Goal: Information Seeking & Learning: Learn about a topic

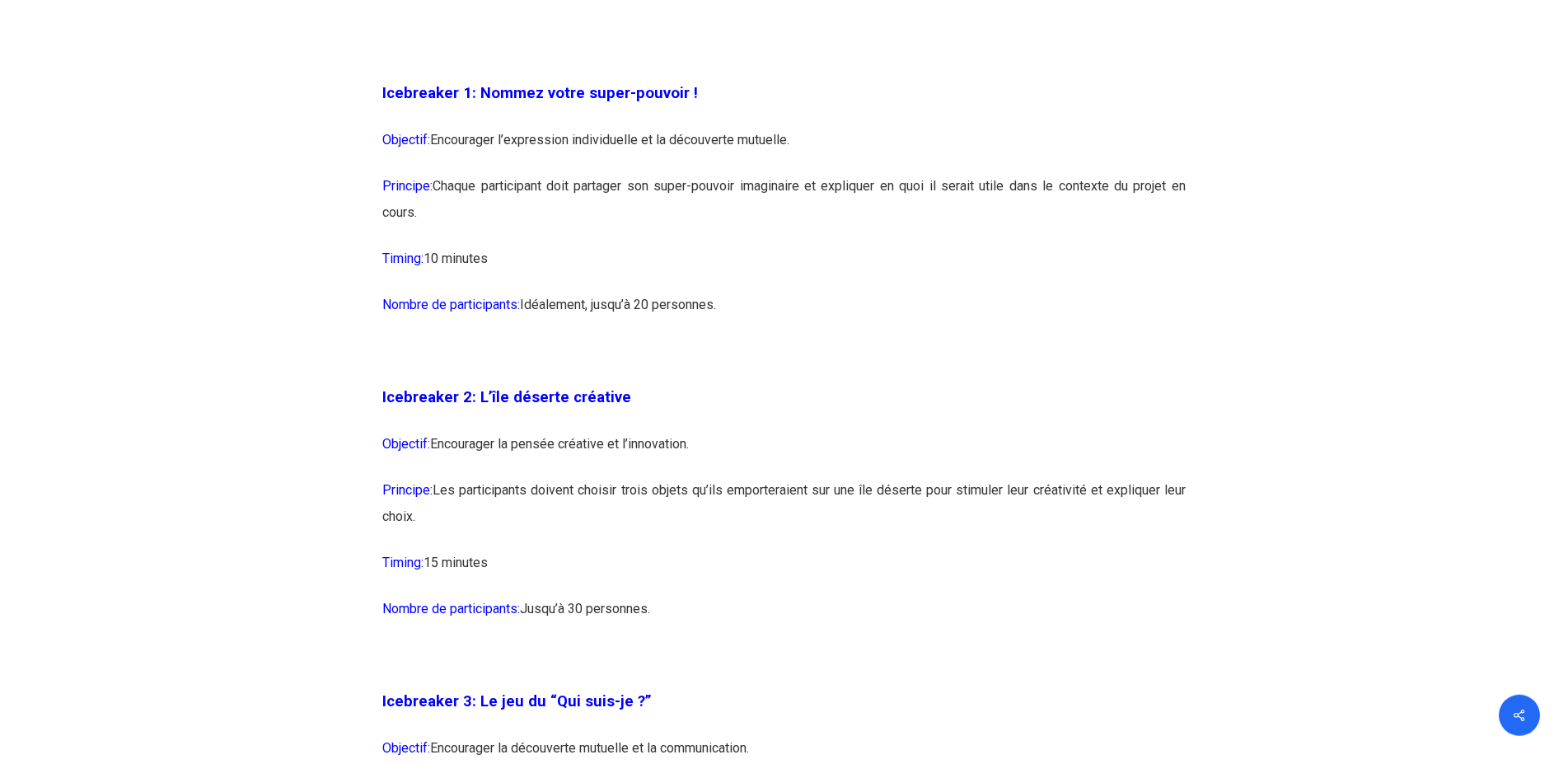
scroll to position [1596, 0]
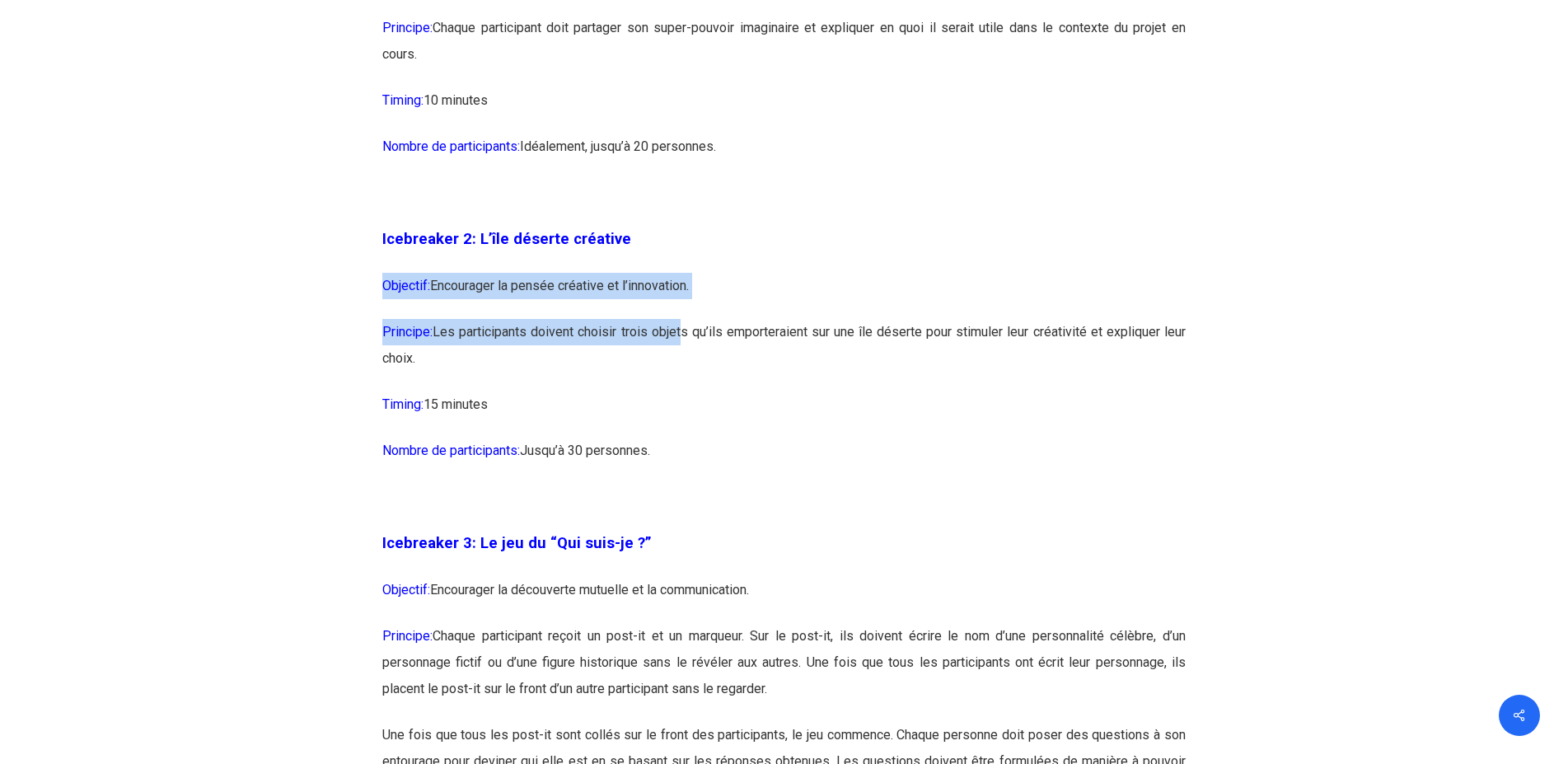
drag, startPoint x: 383, startPoint y: 273, endPoint x: 677, endPoint y: 343, distance: 302.2
click at [677, 343] on p "Principe: Les participants doivent choisir trois objets qu’ils emporteraient su…" at bounding box center [784, 355] width 803 height 73
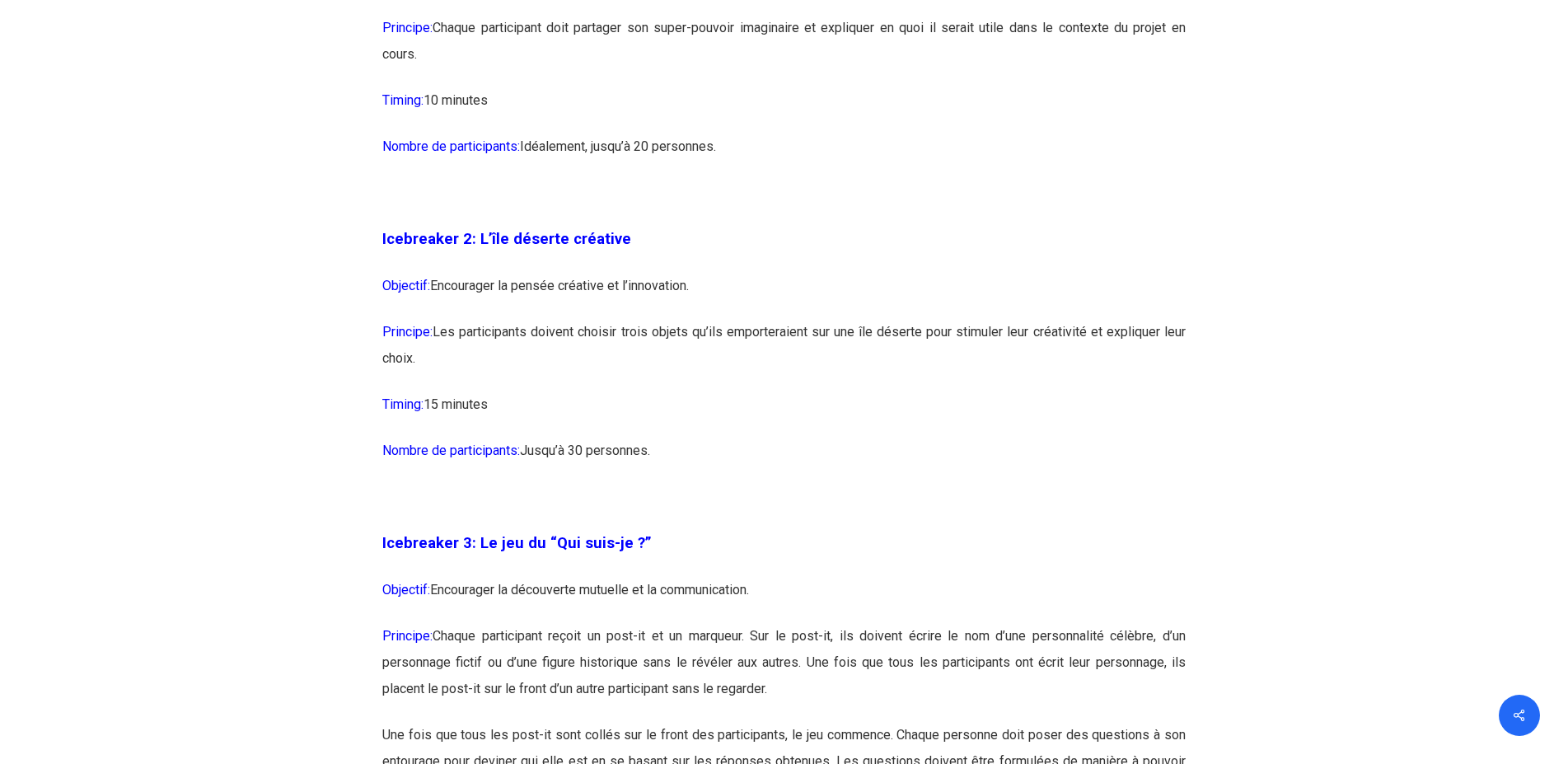
drag, startPoint x: 367, startPoint y: 326, endPoint x: 593, endPoint y: 331, distance: 226.1
copy p "Principe: Les participants doivent choisir trois objets qu’ils emporteraient su…"
click at [438, 384] on p "Principe: Les participants doivent choisir trois objets qu’ils emporteraient su…" at bounding box center [784, 355] width 803 height 73
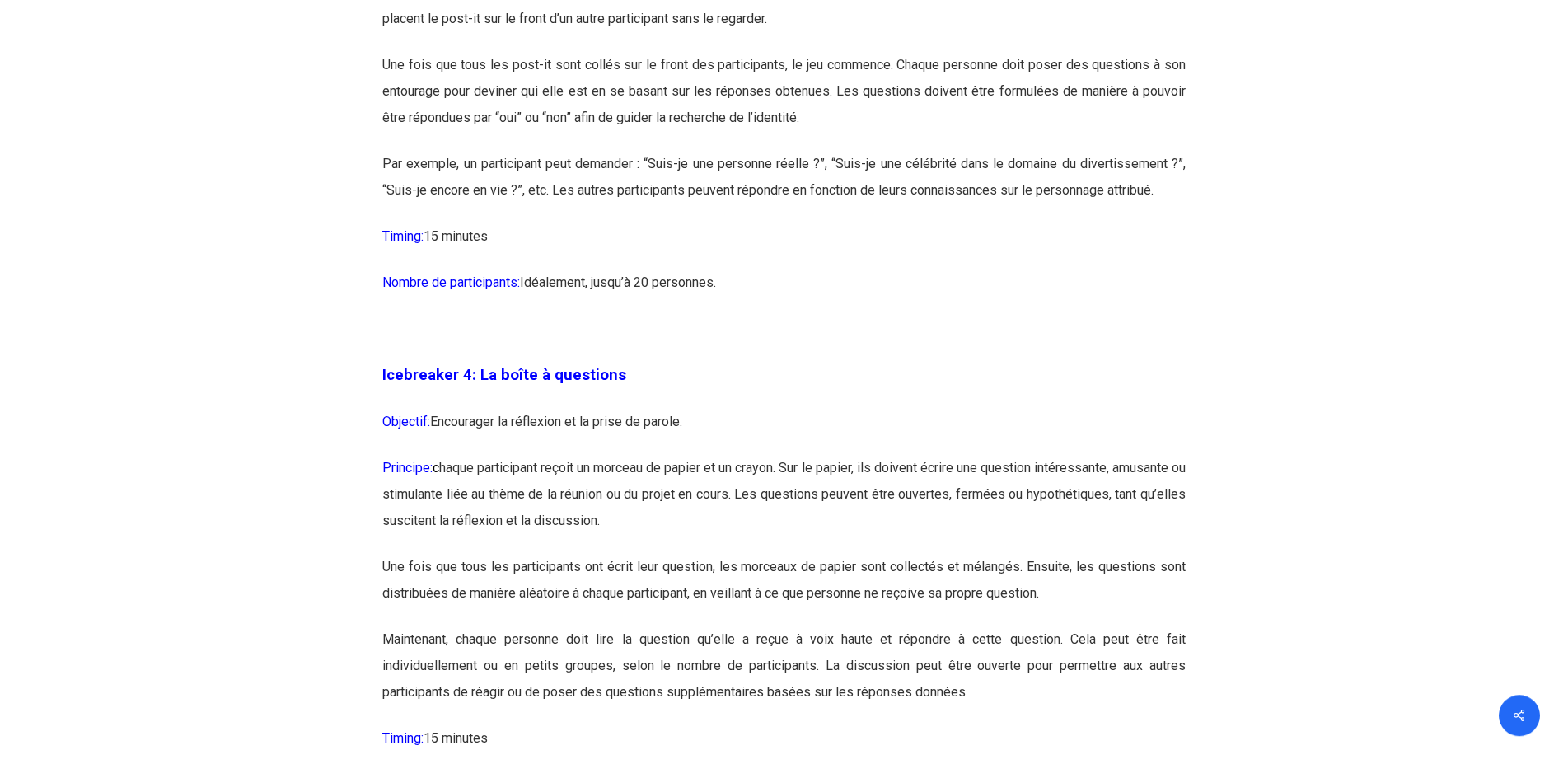
scroll to position [2269, 0]
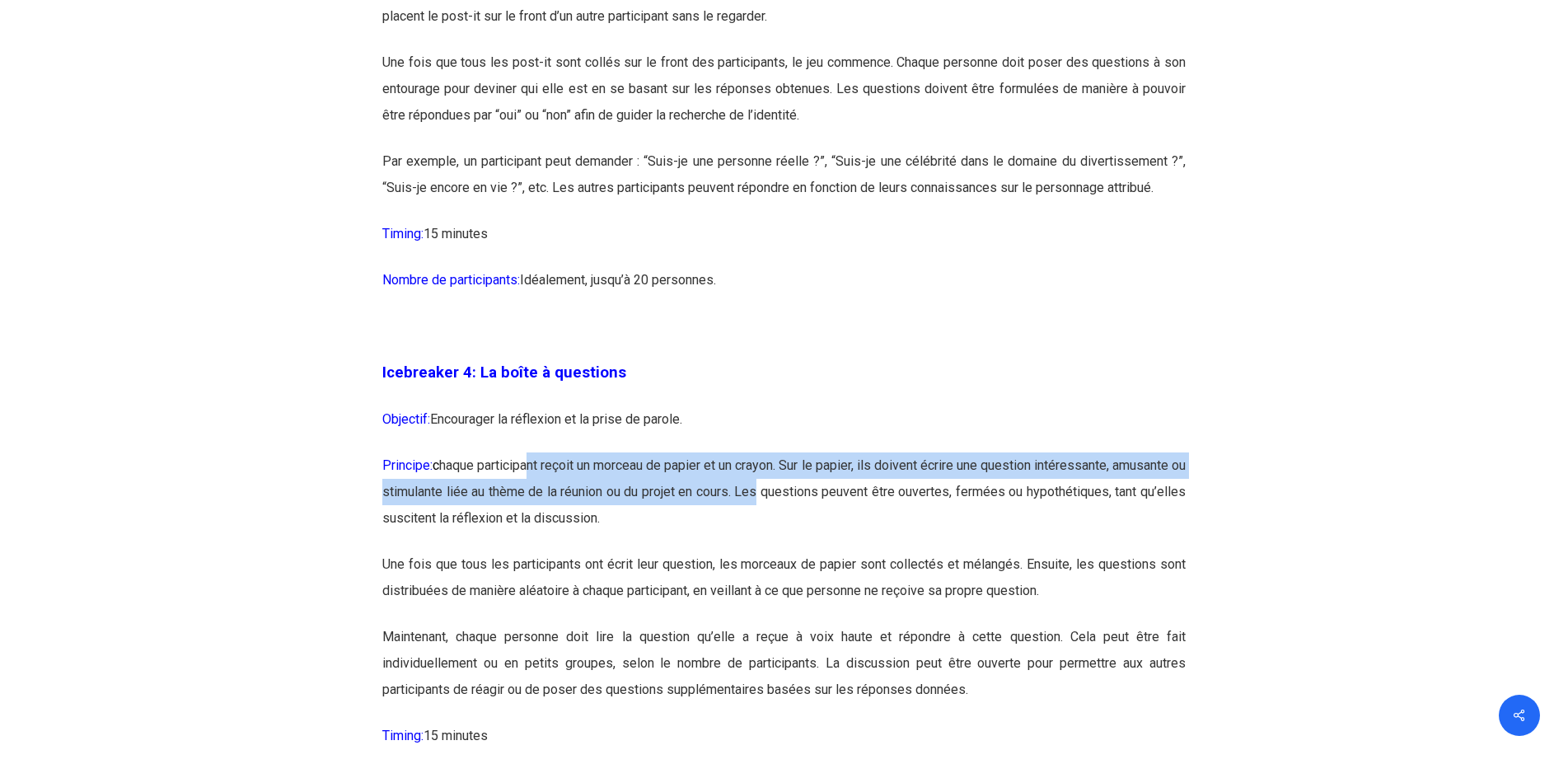
drag, startPoint x: 539, startPoint y: 458, endPoint x: 900, endPoint y: 503, distance: 363.8
click at [900, 503] on p "Principe: c haque participant reçoit un morceau de papier et un crayon. Sur le …" at bounding box center [784, 502] width 803 height 99
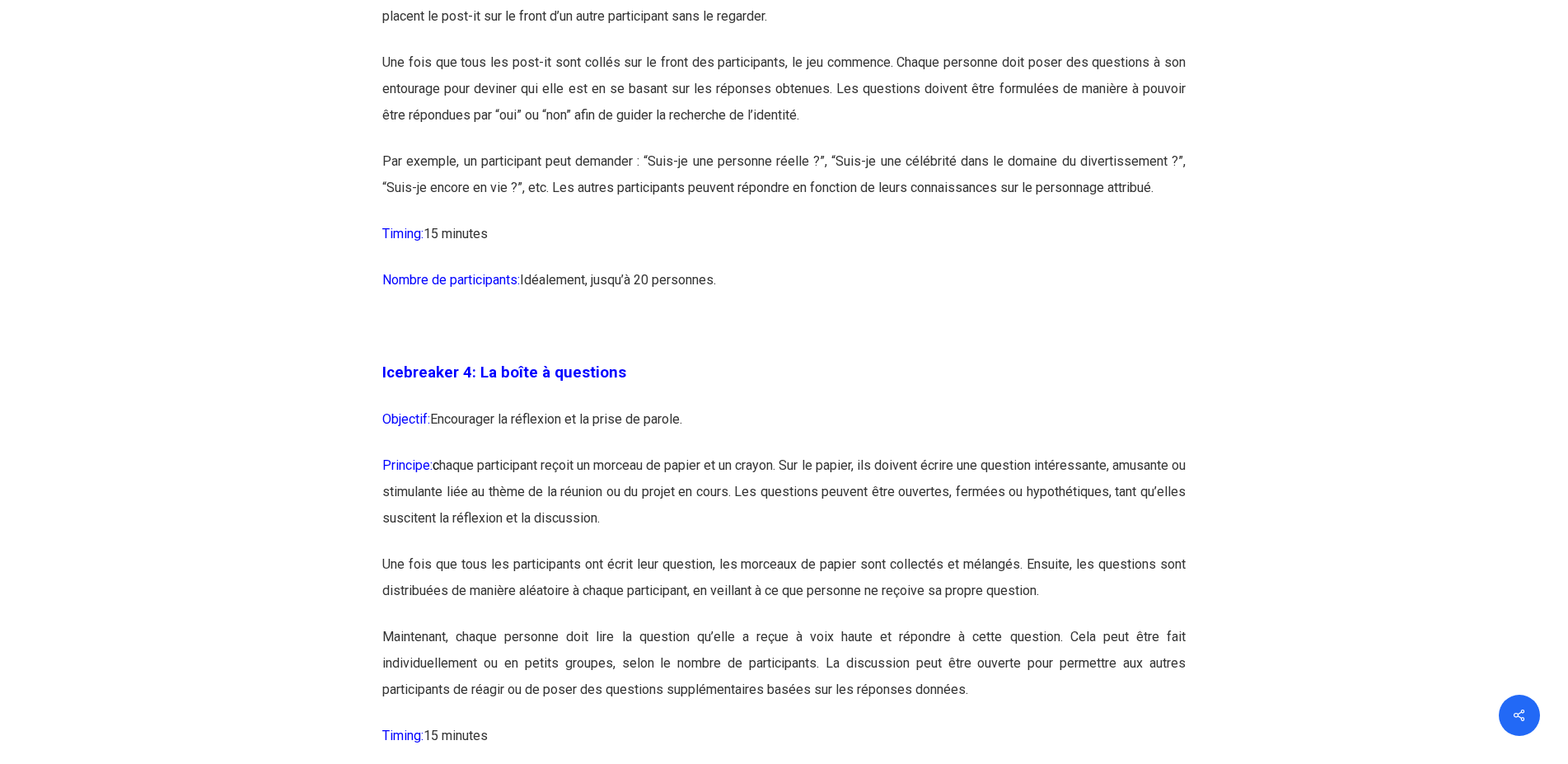
click at [900, 503] on p "Principe: c haque participant reçoit un morceau de papier et un crayon. Sur le …" at bounding box center [784, 502] width 803 height 99
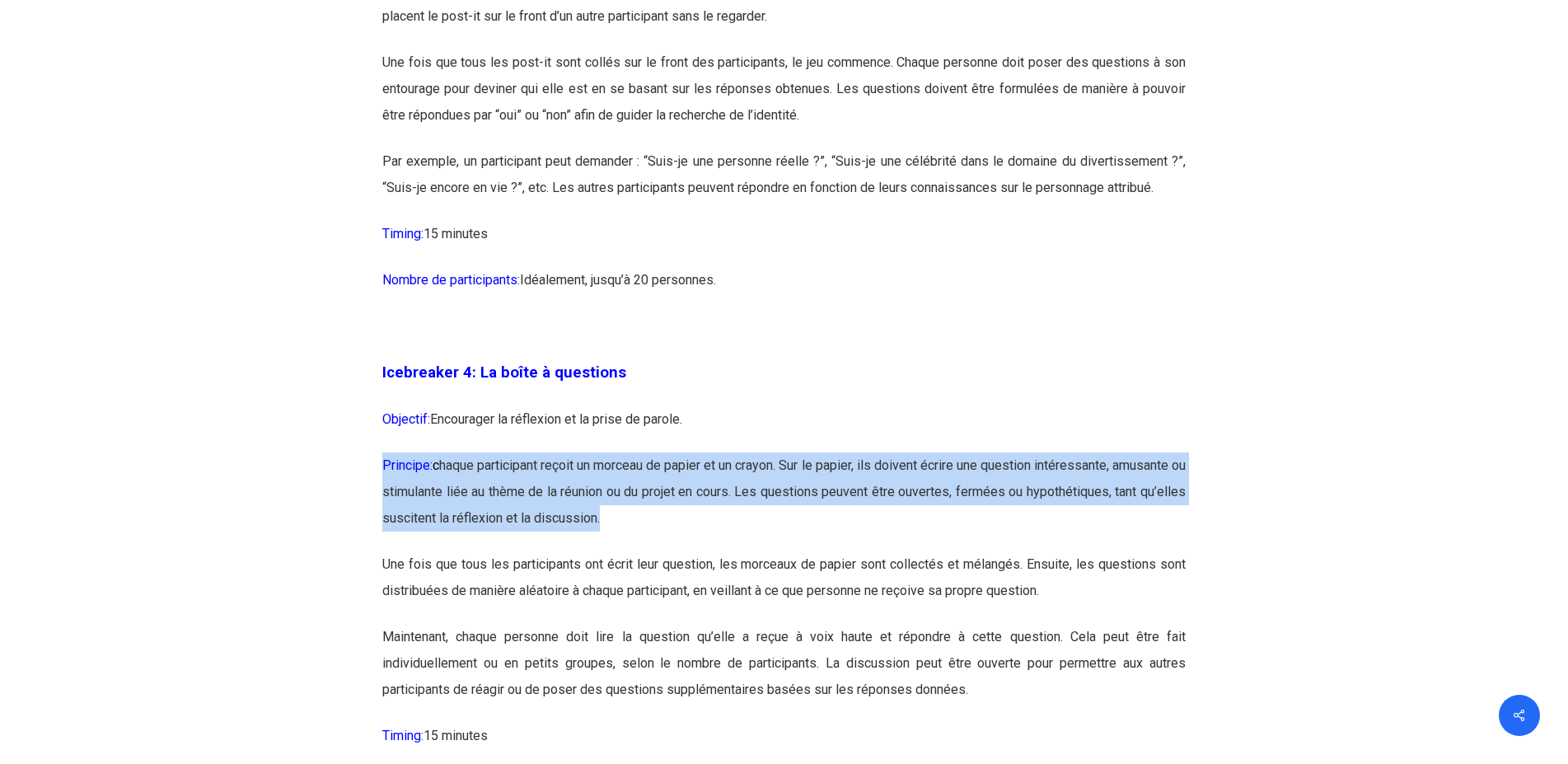
drag, startPoint x: 372, startPoint y: 458, endPoint x: 805, endPoint y: 535, distance: 439.8
click at [805, 535] on p "Principe: c haque participant reçoit un morceau de papier et un crayon. Sur le …" at bounding box center [784, 502] width 803 height 99
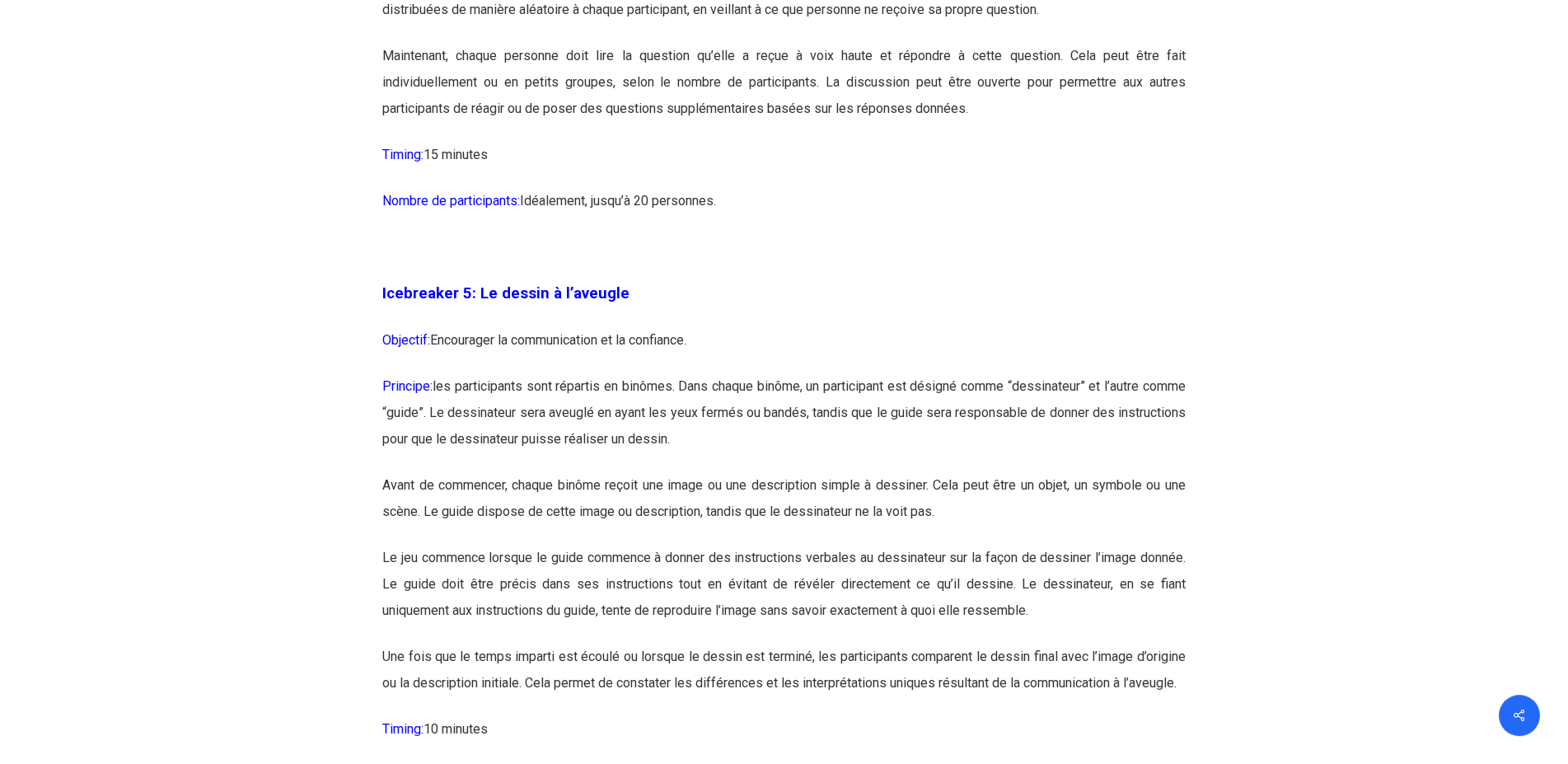
scroll to position [2857, 0]
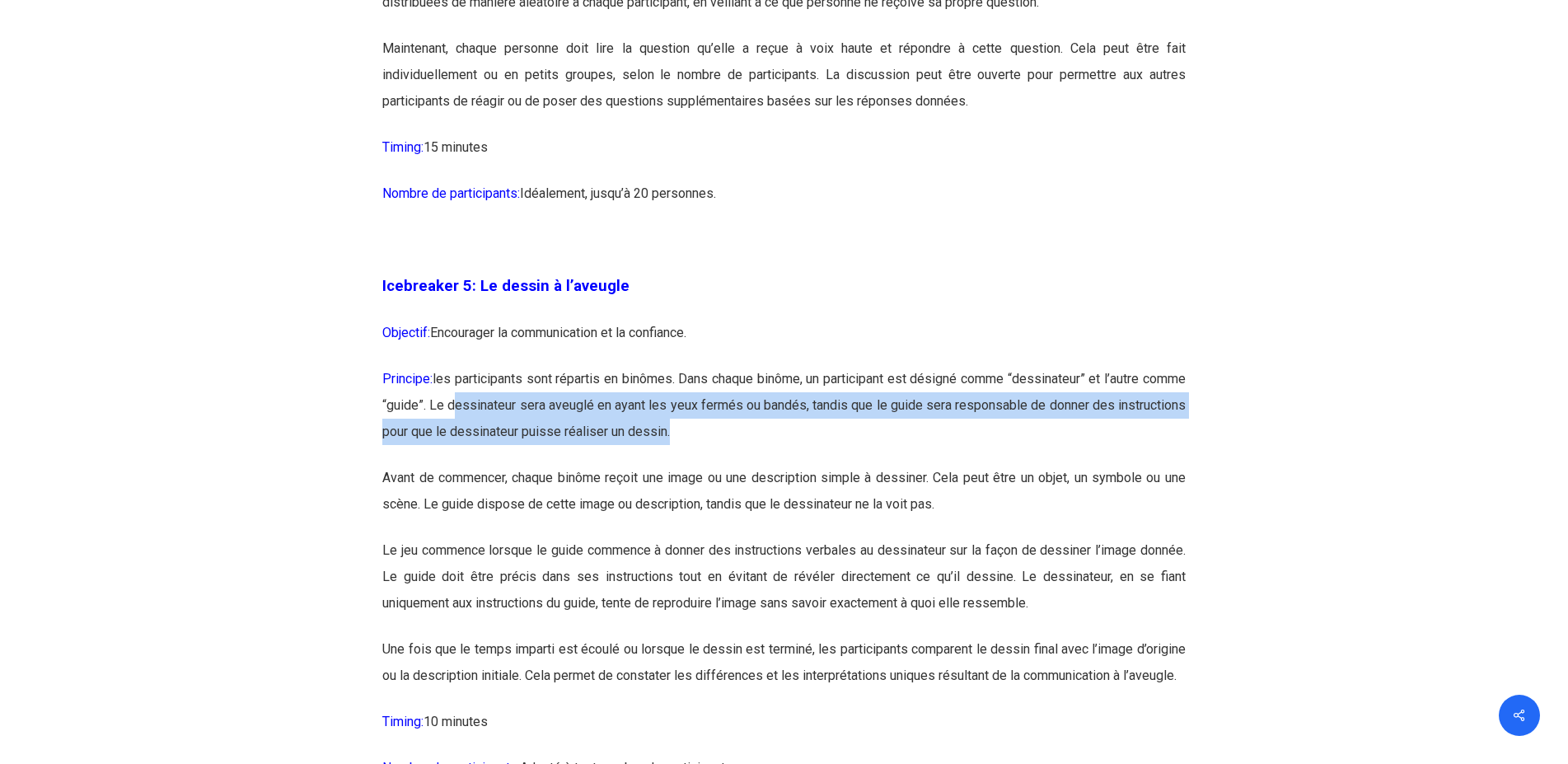
drag, startPoint x: 796, startPoint y: 441, endPoint x: 510, endPoint y: 393, distance: 290.0
click at [510, 393] on p "Principe: les participants sont répartis en binômes. Dans chaque binôme, un par…" at bounding box center [784, 415] width 803 height 99
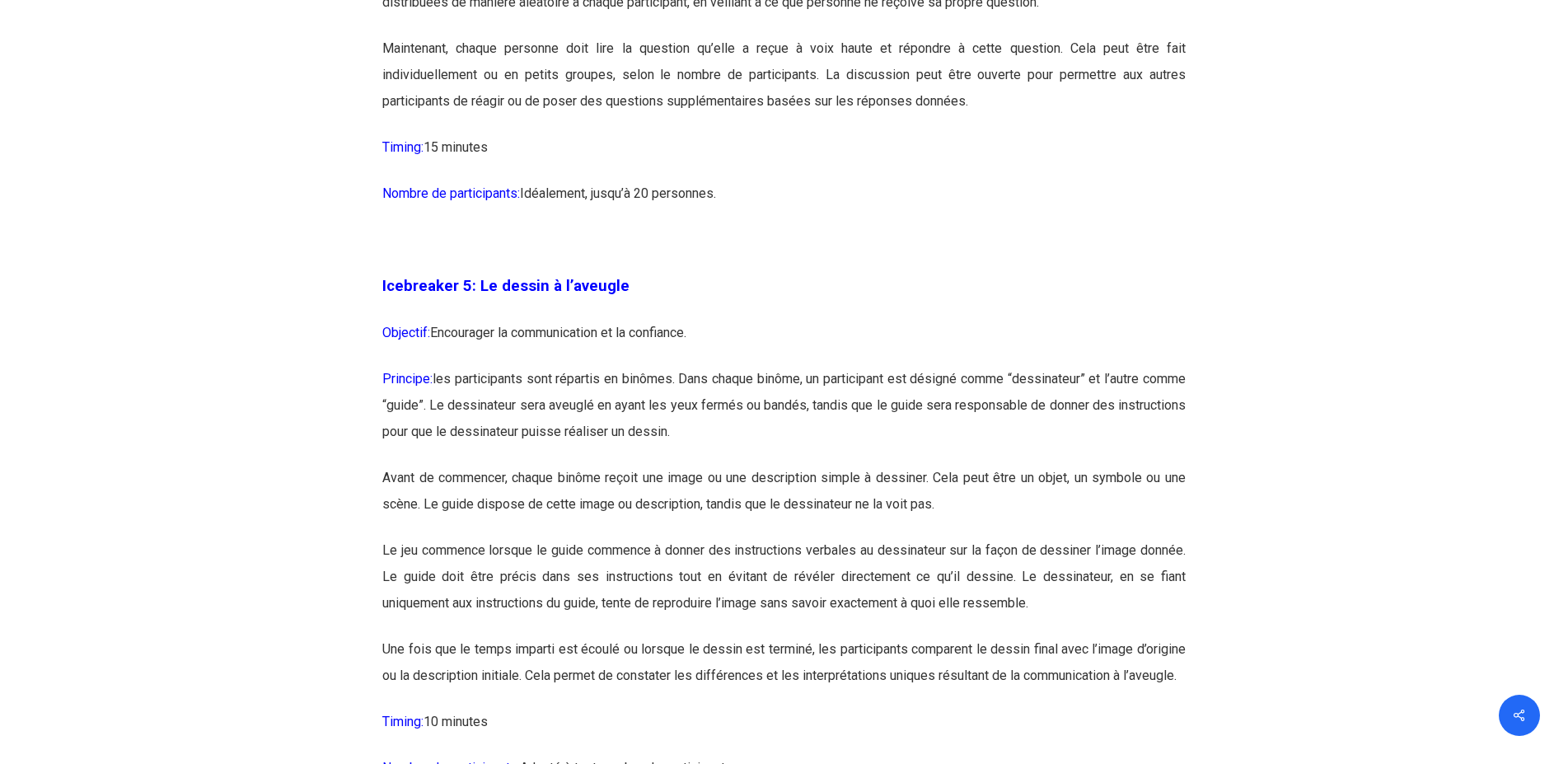
click at [516, 393] on p "Principe: les participants sont répartis en binômes. Dans chaque binôme, un par…" at bounding box center [784, 415] width 803 height 99
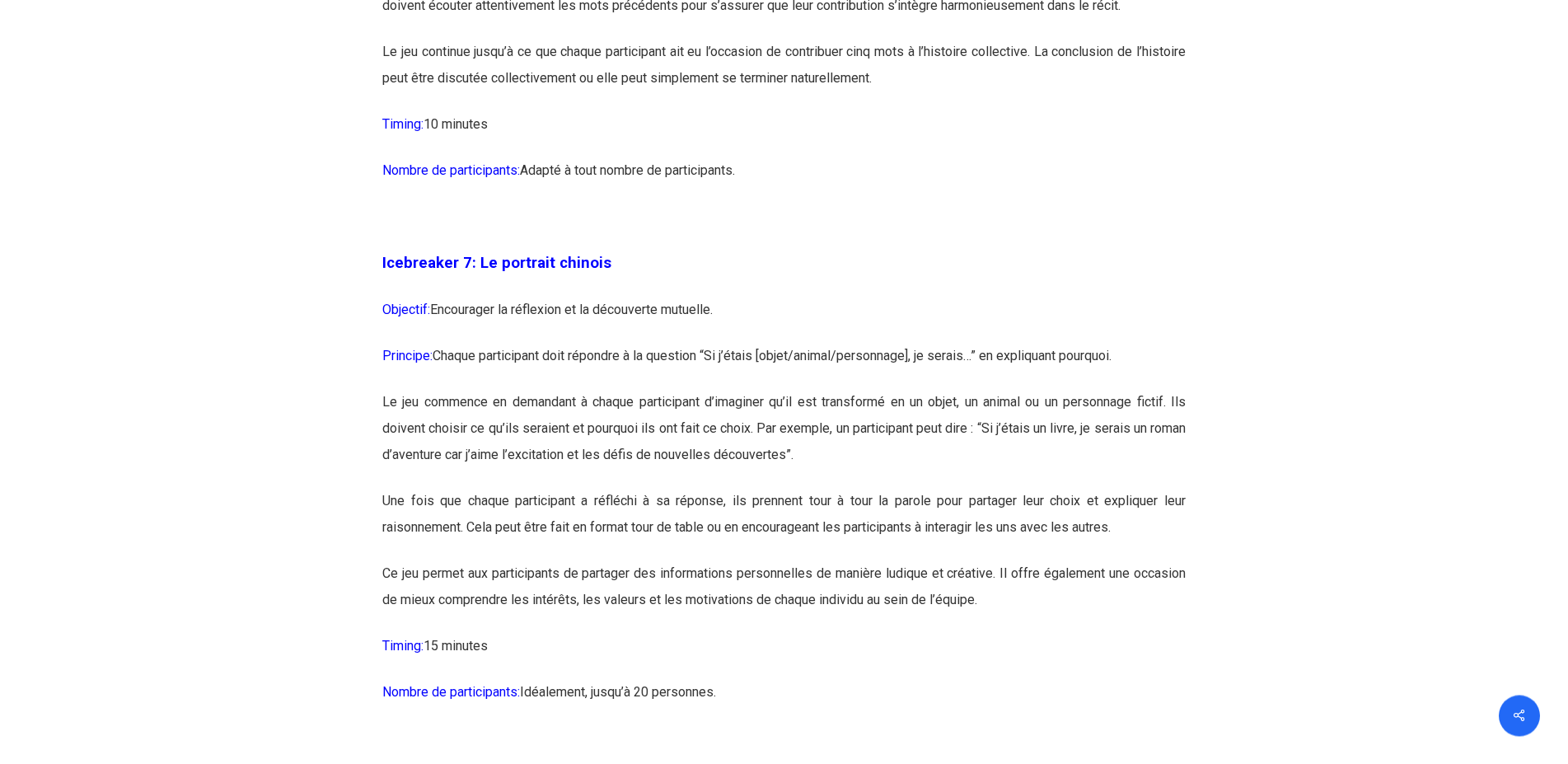
scroll to position [4034, 0]
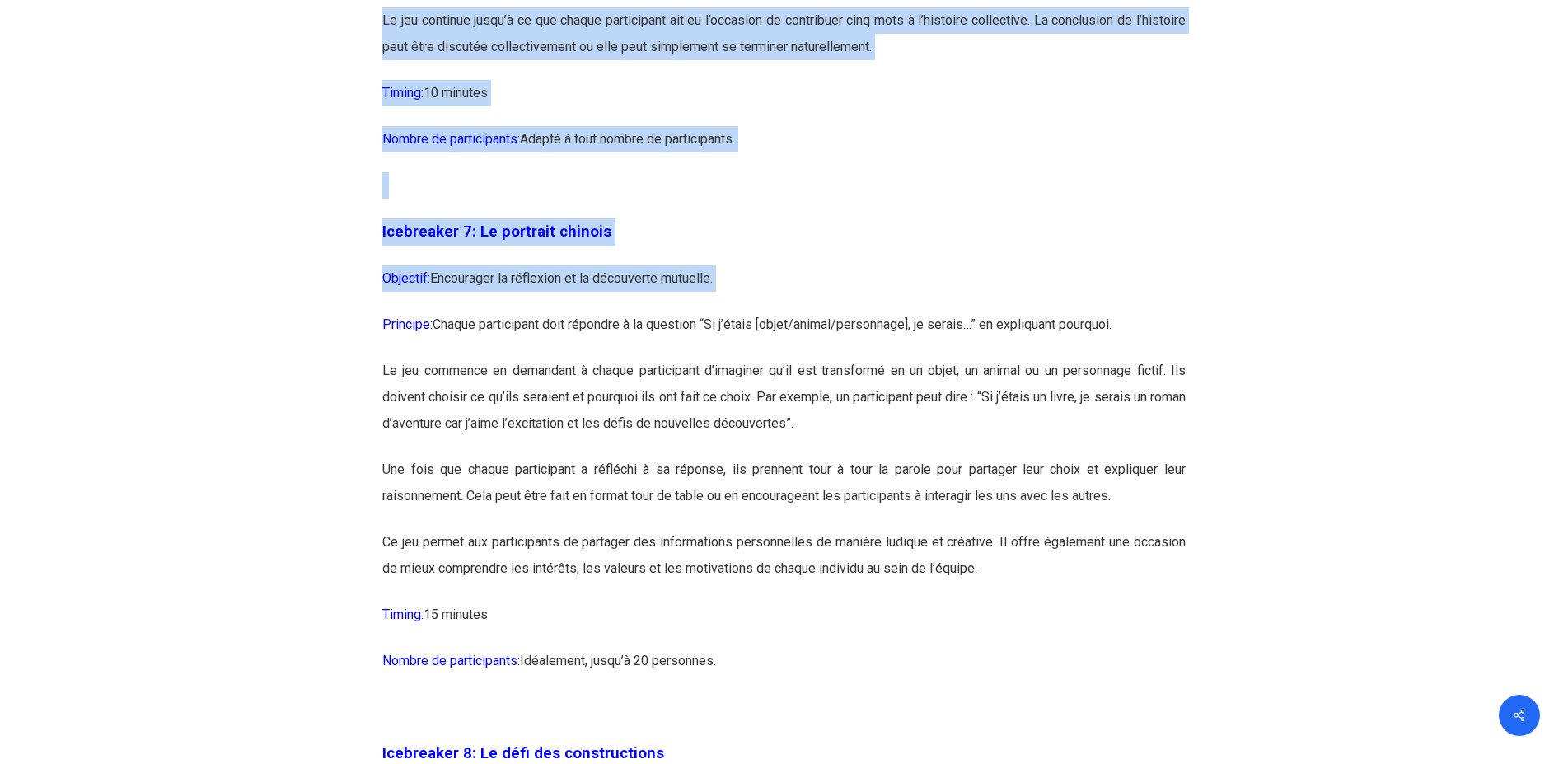
drag, startPoint x: 402, startPoint y: 373, endPoint x: 1205, endPoint y: 361, distance: 803.1
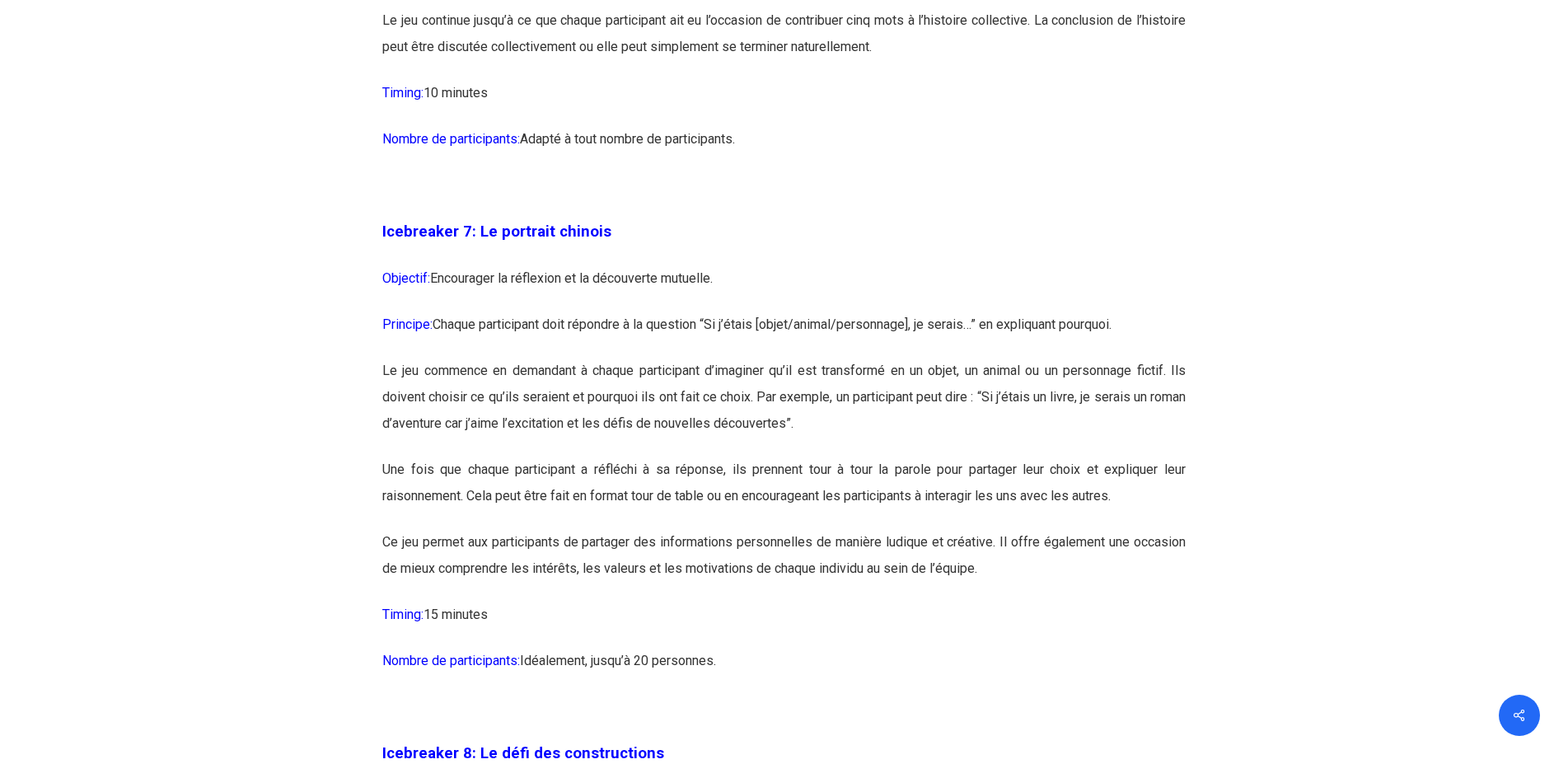
click at [1151, 357] on p "Principe: Chaque participant doit répondre à la question “Si j’étais [objet/ani…" at bounding box center [784, 334] width 803 height 46
click at [1034, 357] on p "Principe: Chaque participant doit répondre à la question “Si j’étais [objet/ani…" at bounding box center [784, 334] width 803 height 46
copy span "Principe:"
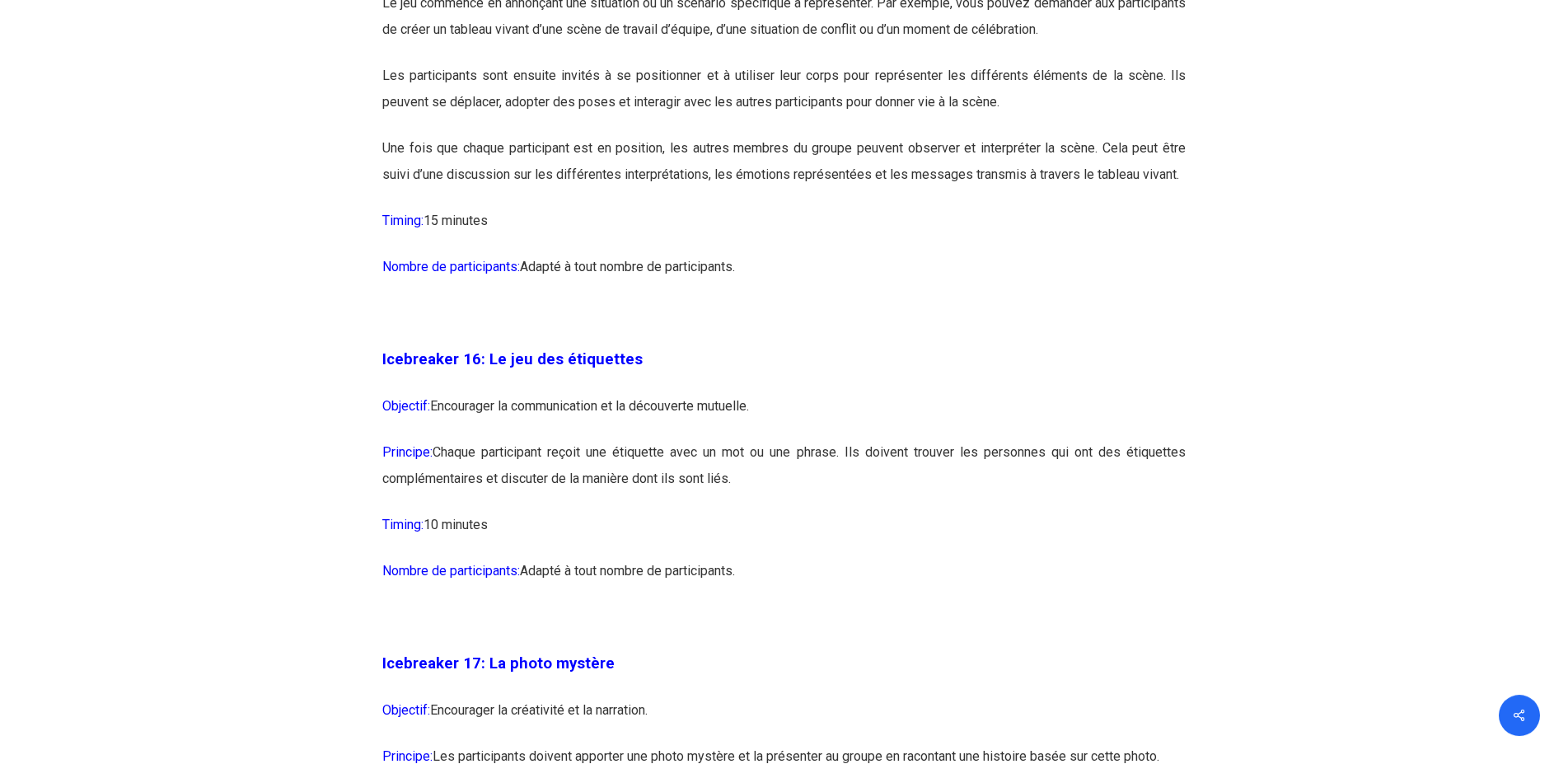
scroll to position [8739, 0]
drag, startPoint x: 646, startPoint y: 510, endPoint x: 848, endPoint y: 525, distance: 202.6
click at [848, 510] on p "Principe: Chaque participant reçoit une étiquette avec un mot ou une phrase. Il…" at bounding box center [784, 473] width 803 height 73
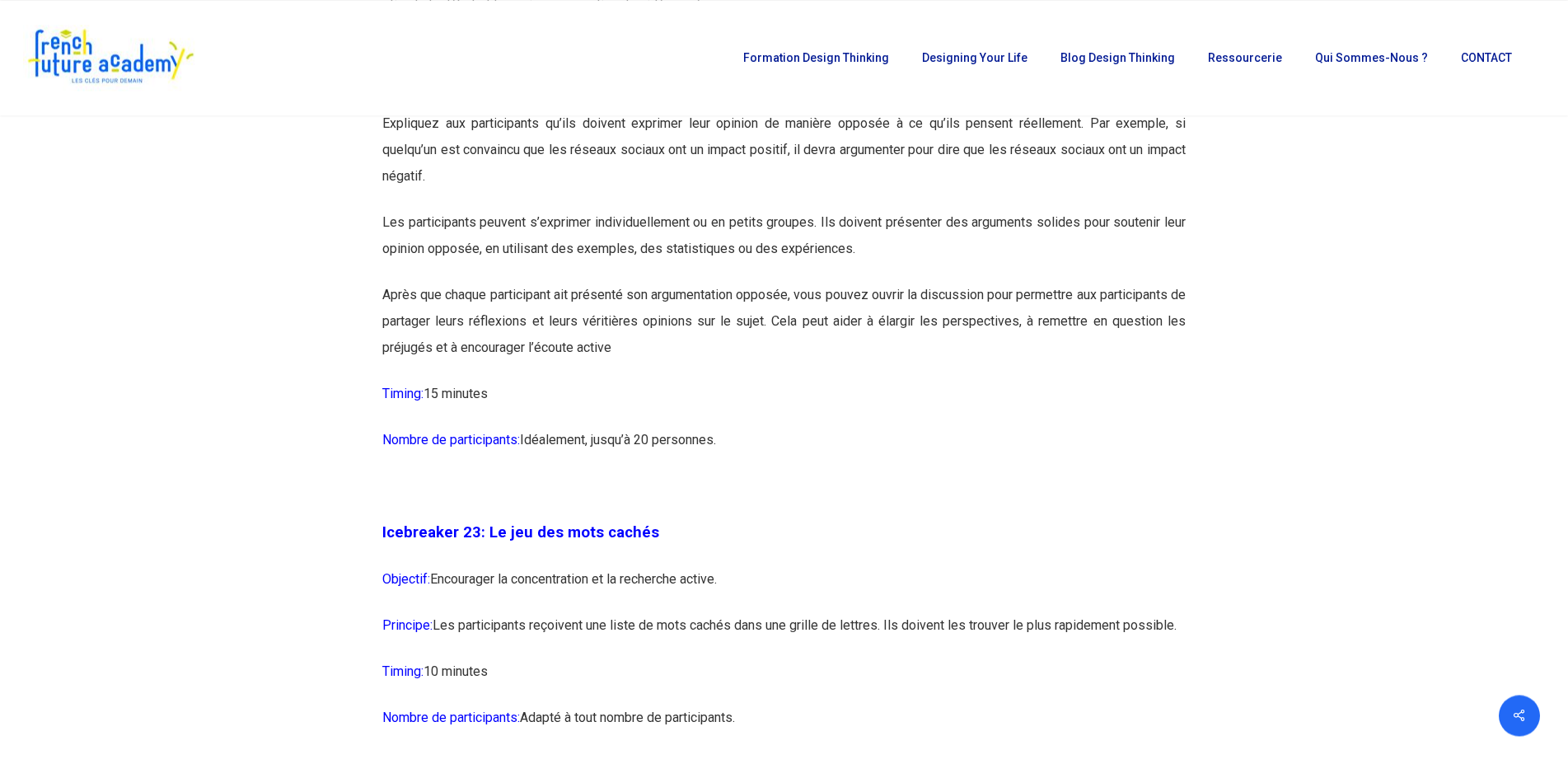
scroll to position [12520, 0]
